Goal: Navigation & Orientation: Find specific page/section

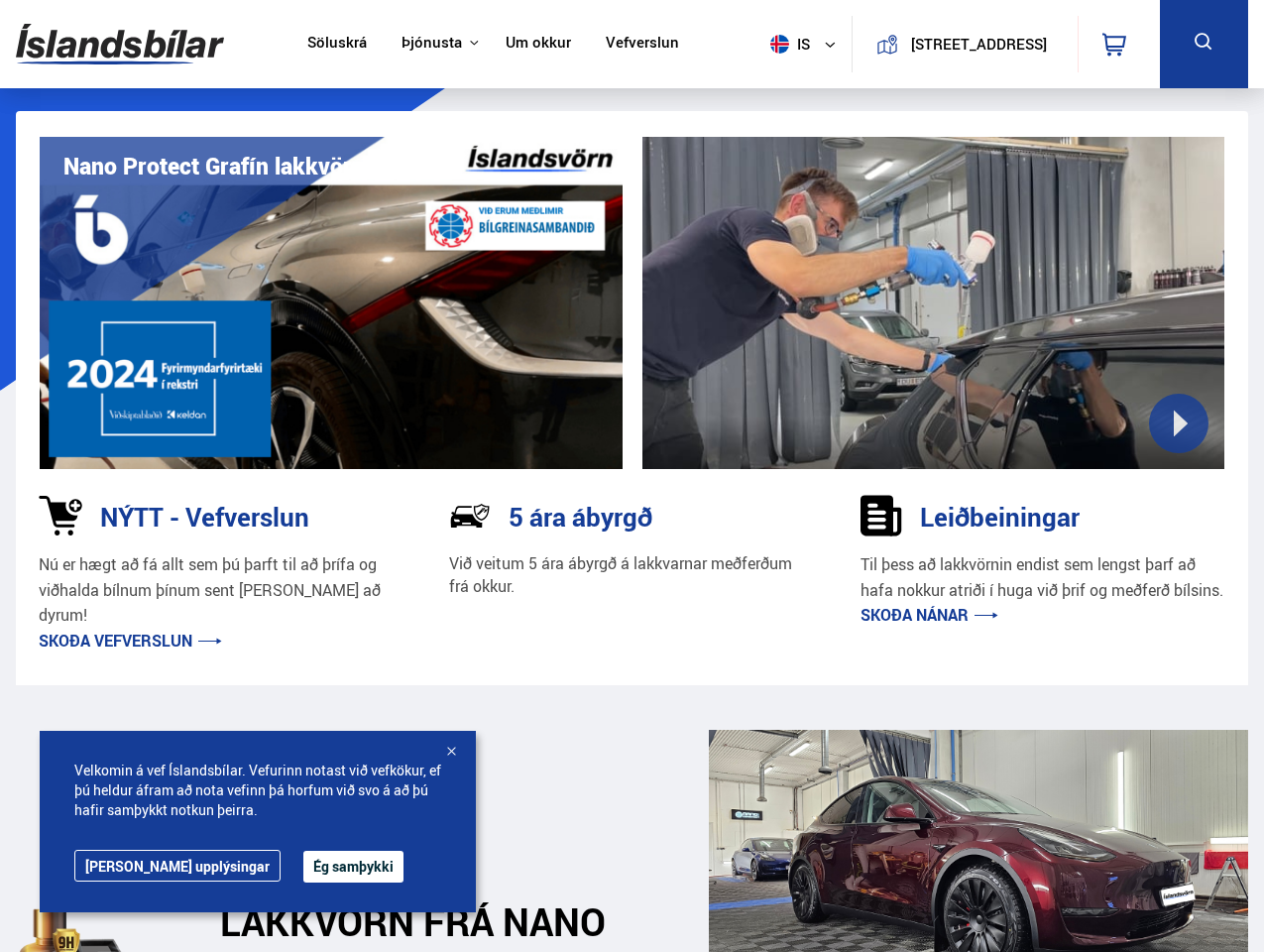
click at [120, 44] on img at bounding box center [119, 44] width 208 height 65
click at [783, 44] on span "is" at bounding box center [787, 44] width 50 height 19
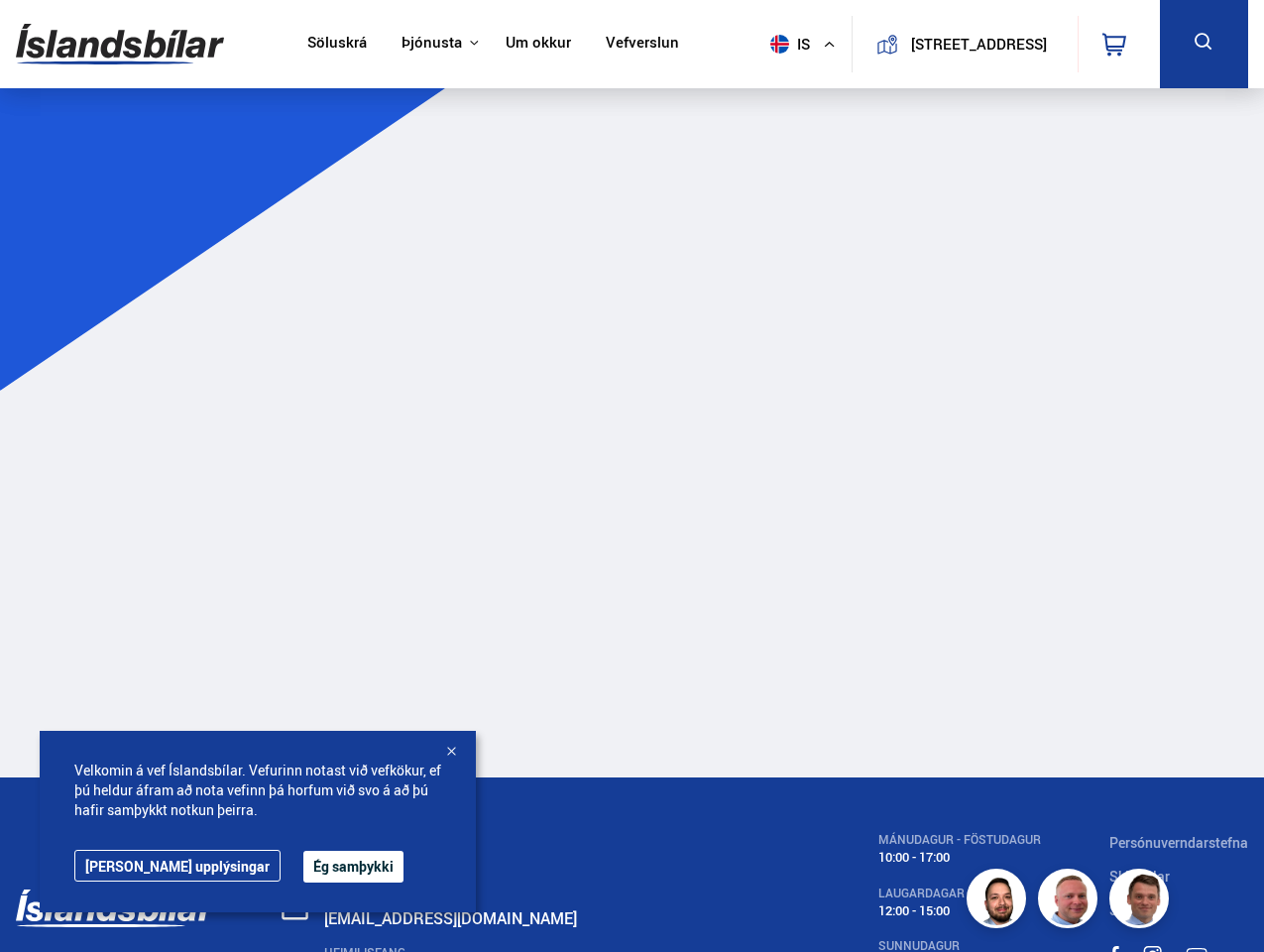
click at [1118, 44] on icon at bounding box center [1114, 45] width 24 height 24
click at [1203, 44] on icon at bounding box center [1203, 42] width 25 height 25
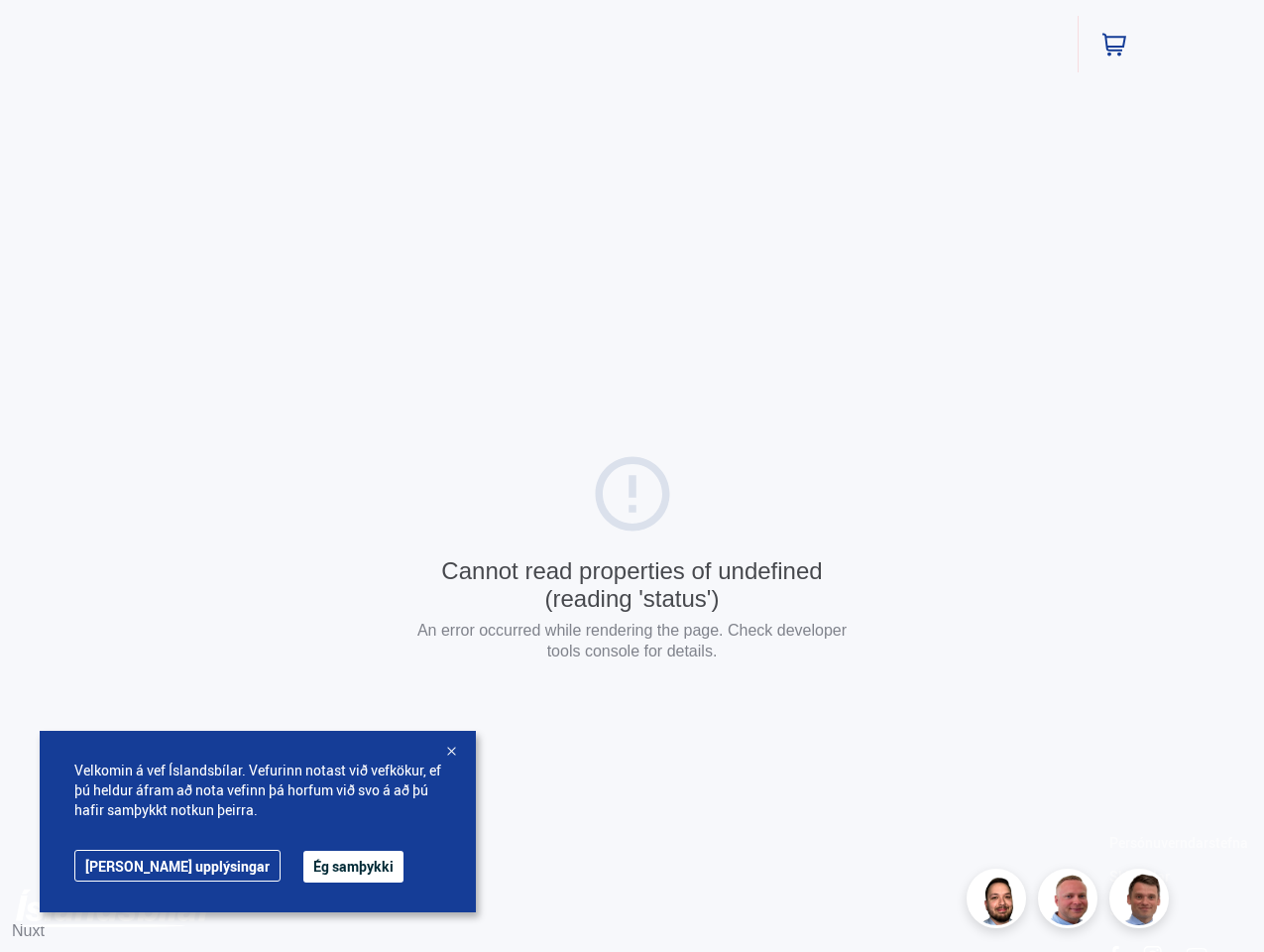
click at [303, 867] on button "Ég samþykki" at bounding box center [353, 867] width 100 height 32
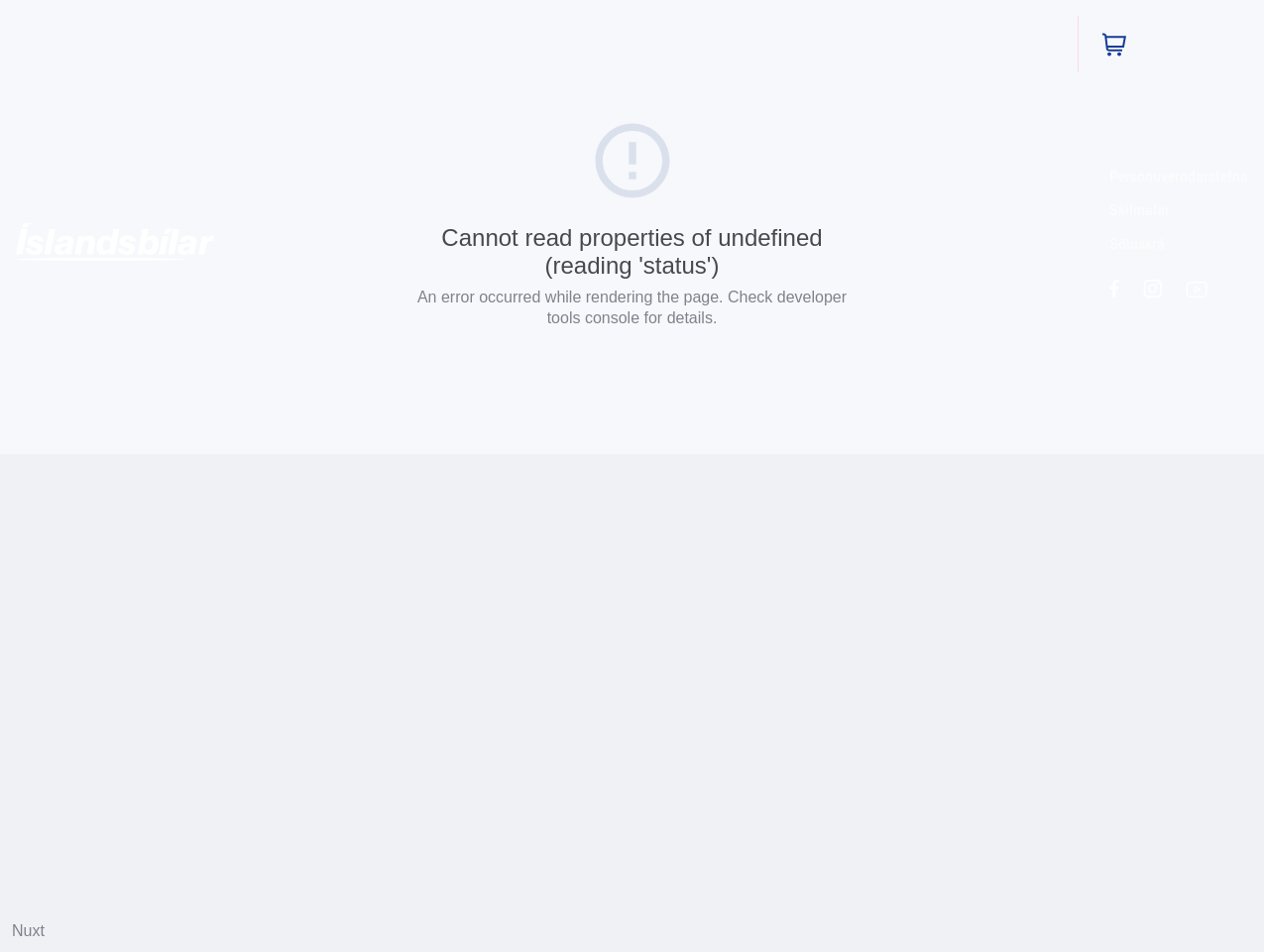
click at [451, 454] on html "Söluskrá Þjónusta Íslandsbílar [DOMAIN_NAME] Íslandsvörn Leiðbeiningar Um okkur…" at bounding box center [632, 227] width 1264 height 454
